Goal: Navigation & Orientation: Find specific page/section

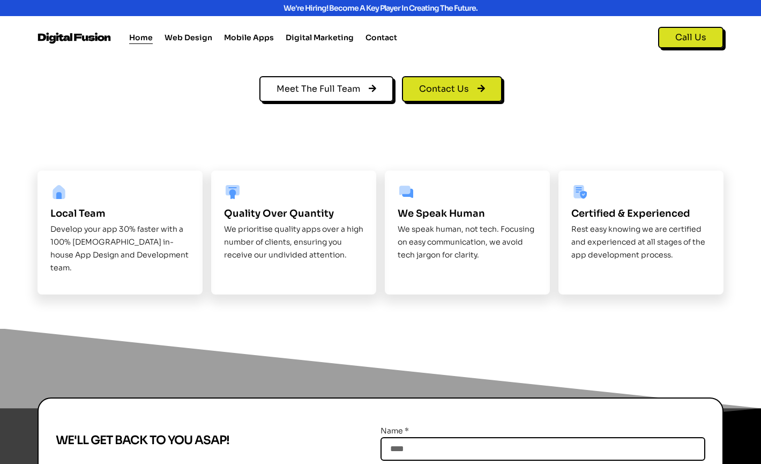
scroll to position [1280, 0]
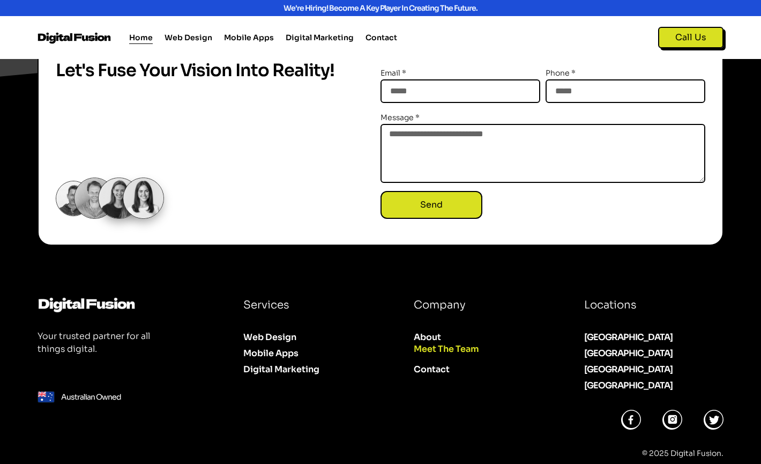
click at [453, 341] on link "Meet The Team" at bounding box center [482, 349] width 136 height 16
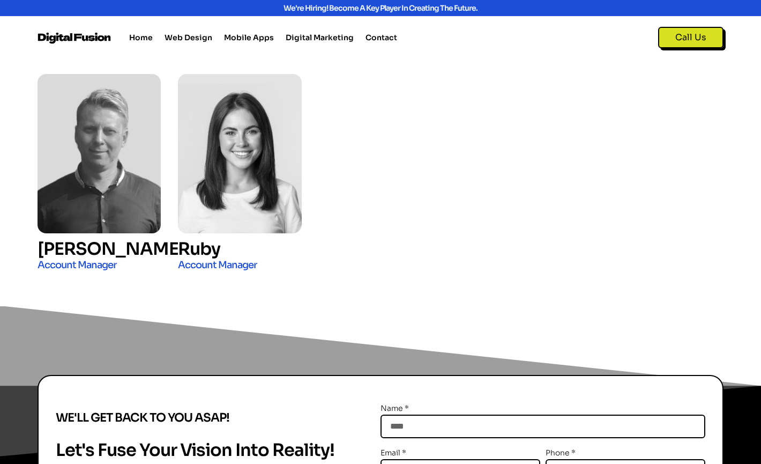
scroll to position [1834, 0]
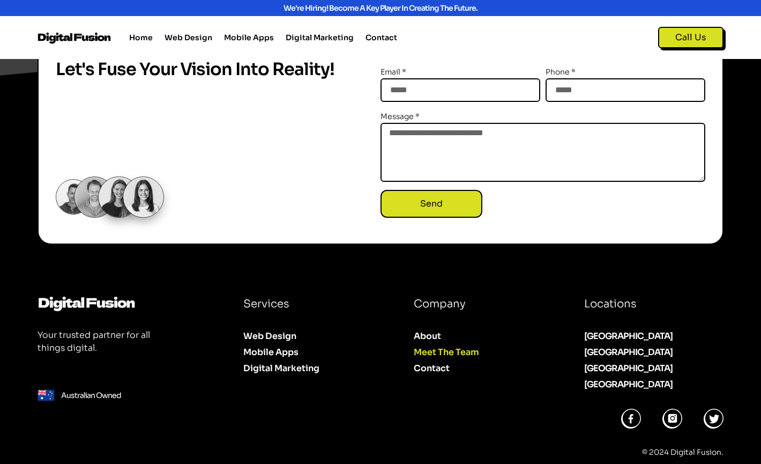
click at [594, 383] on div "[GEOGRAPHIC_DATA]" at bounding box center [653, 384] width 139 height 13
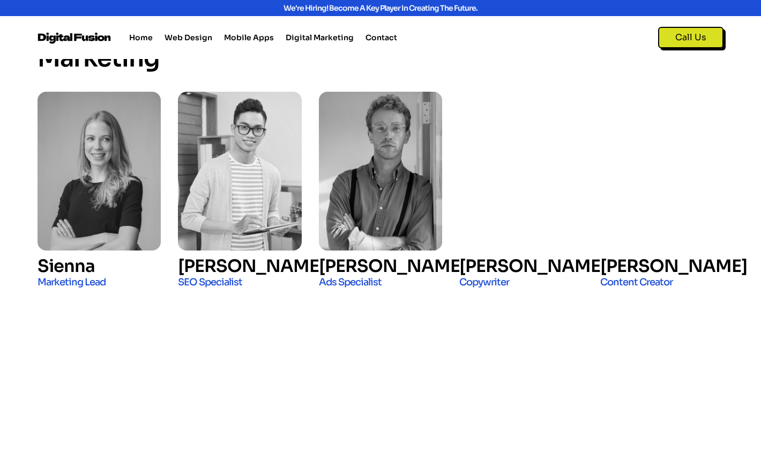
scroll to position [0, 0]
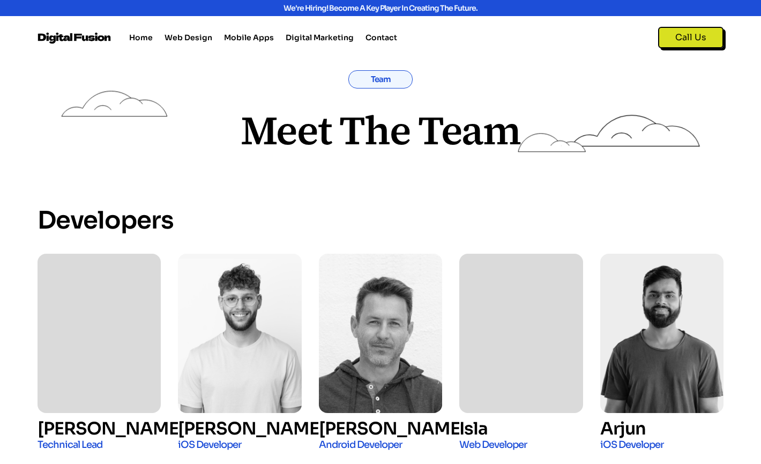
click at [377, 9] on div "We're hiring! Become a key player in creating the future." at bounding box center [380, 8] width 549 height 8
click at [299, 7] on div "We're hiring! Become a key player in creating the future." at bounding box center [380, 8] width 549 height 8
click at [332, 10] on div "We're hiring! Become a key player in creating the future." at bounding box center [380, 8] width 549 height 8
click at [142, 40] on link "Home" at bounding box center [141, 37] width 24 height 13
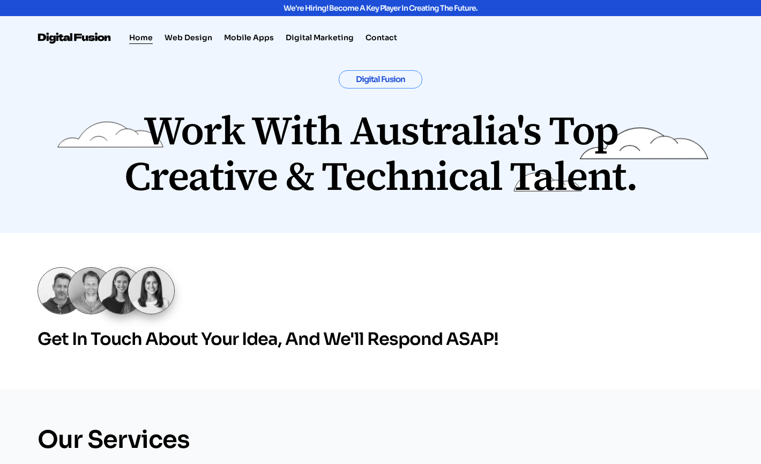
click at [84, 40] on img at bounding box center [75, 38] width 75 height 12
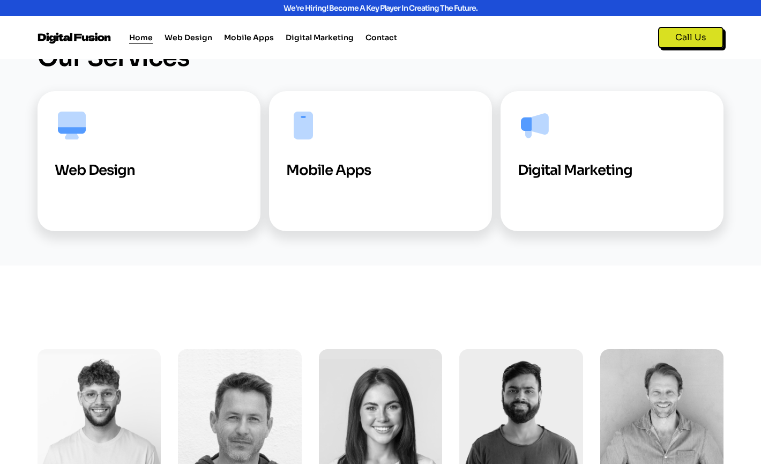
scroll to position [584, 0]
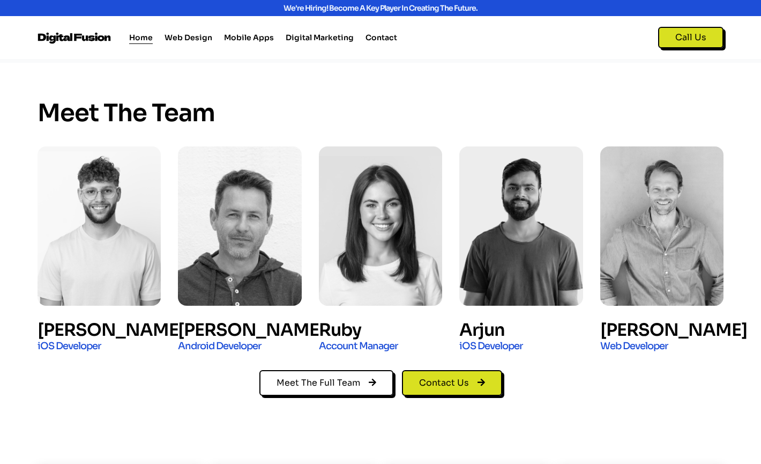
click at [637, 275] on img at bounding box center [661, 225] width 123 height 159
click at [335, 378] on span "Meet The Full Team" at bounding box center [319, 382] width 84 height 11
